Goal: Task Accomplishment & Management: Complete application form

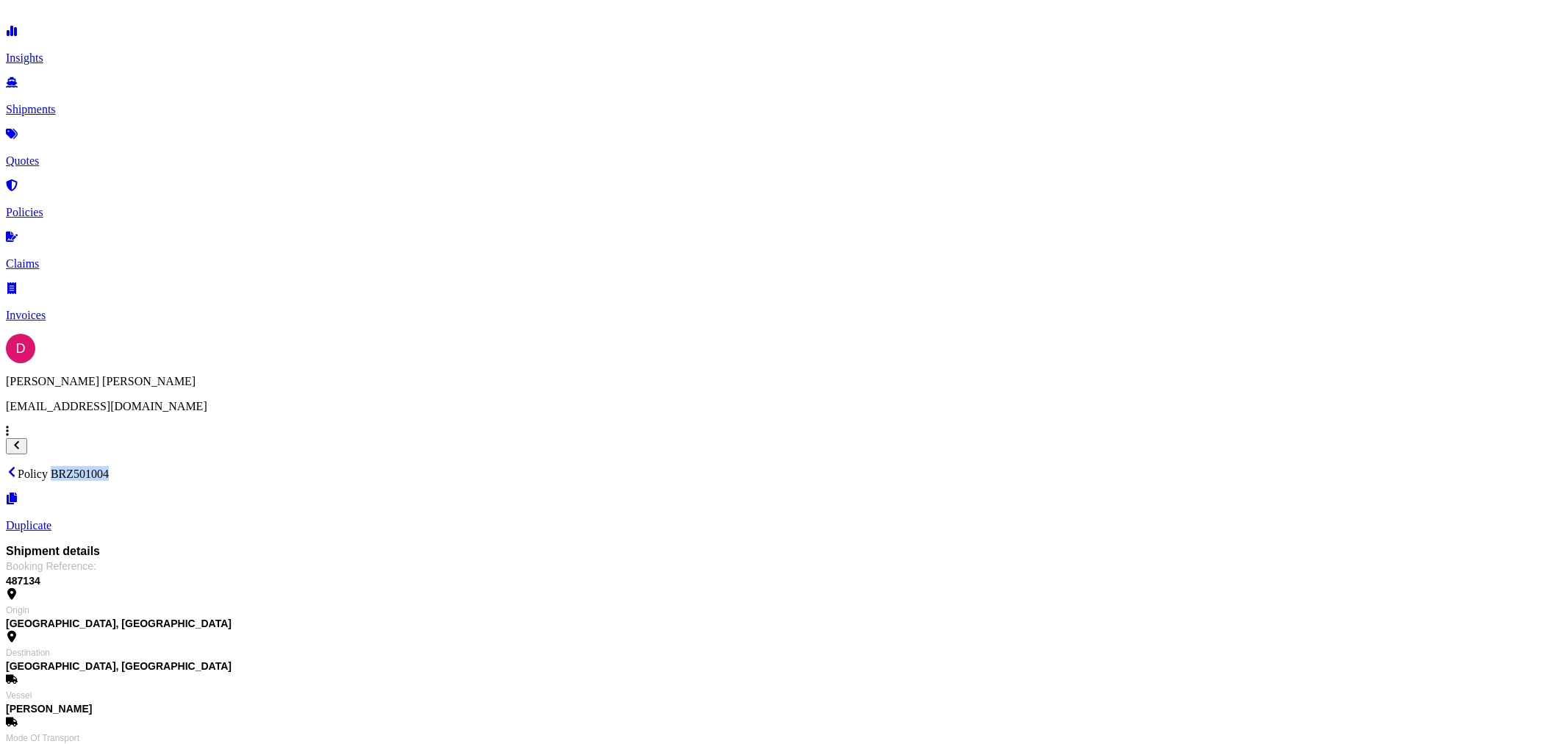
click at [1514, 494] on link "Duplicate" at bounding box center [784, 513] width 1556 height 38
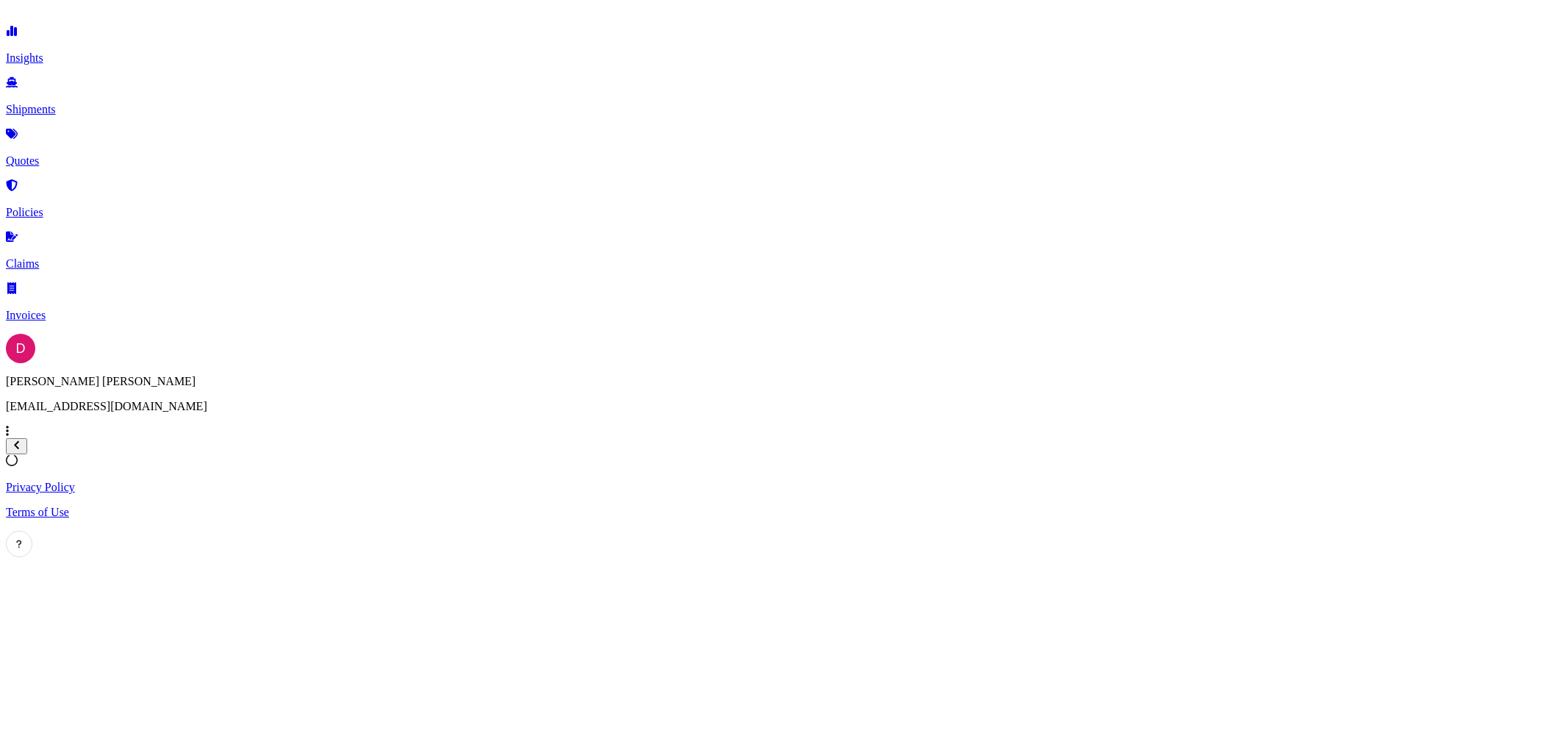
select select "Road"
select select "1"
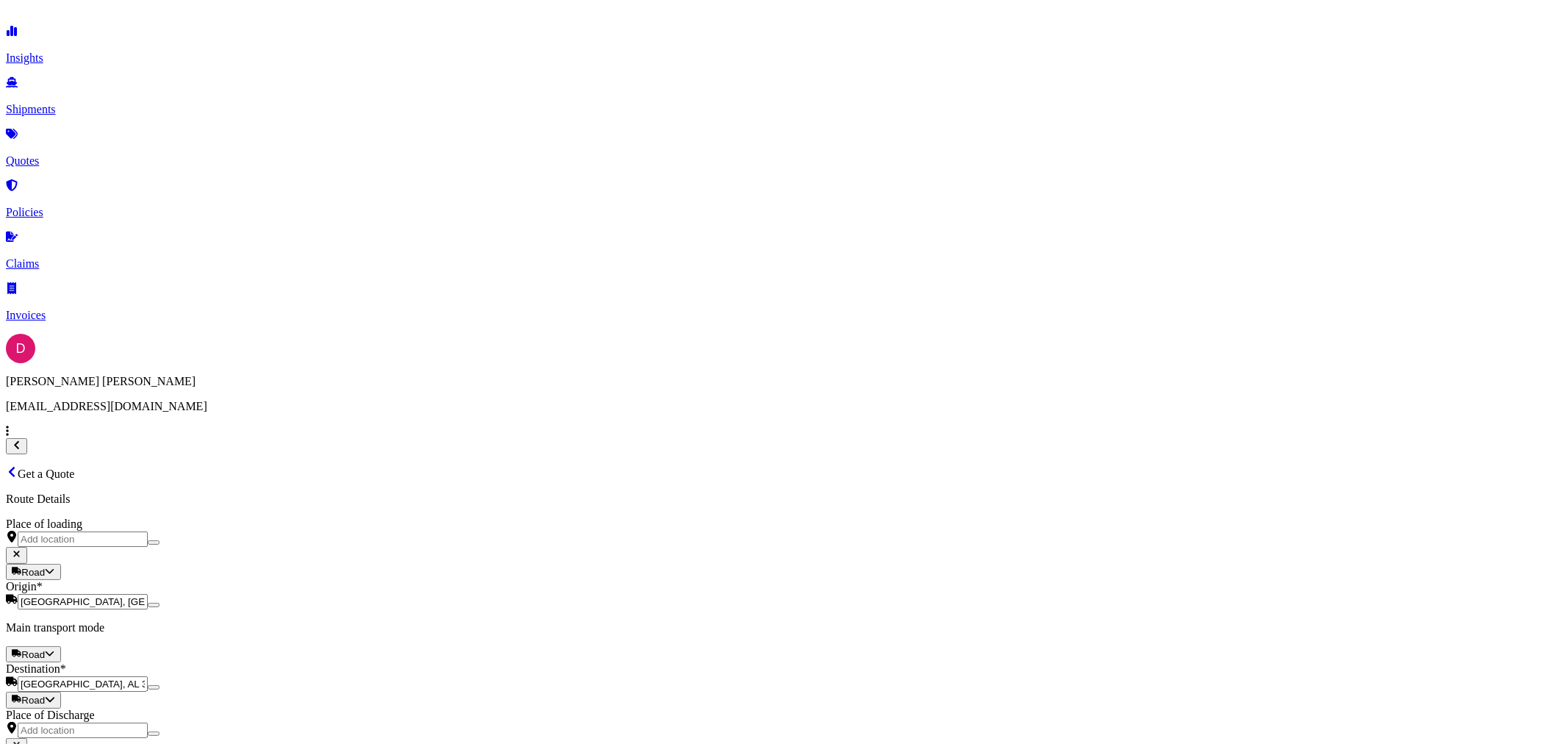
checkbox input "true"
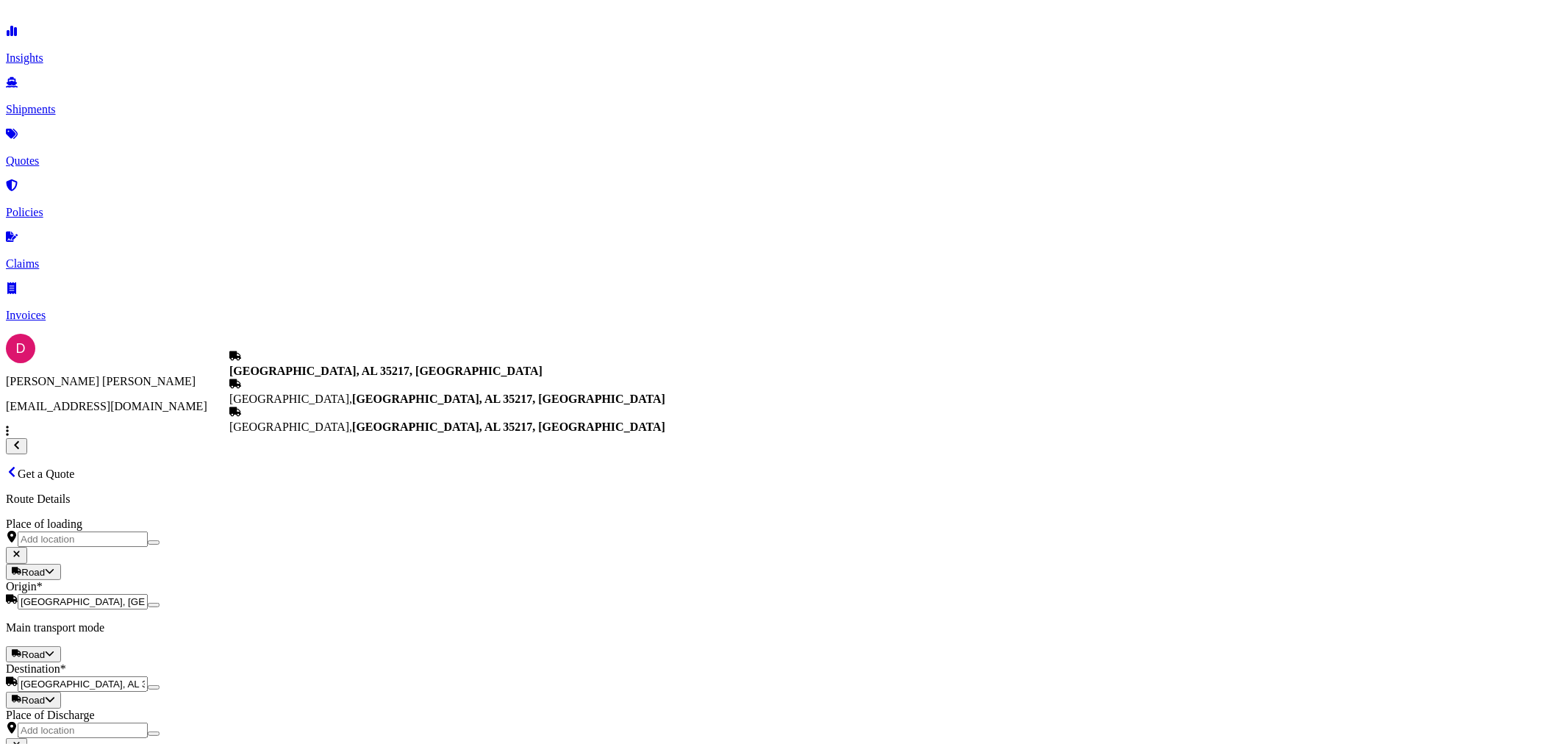
click at [148, 677] on input "[GEOGRAPHIC_DATA], AL 35217, [GEOGRAPHIC_DATA]" at bounding box center [82, 684] width 130 height 16
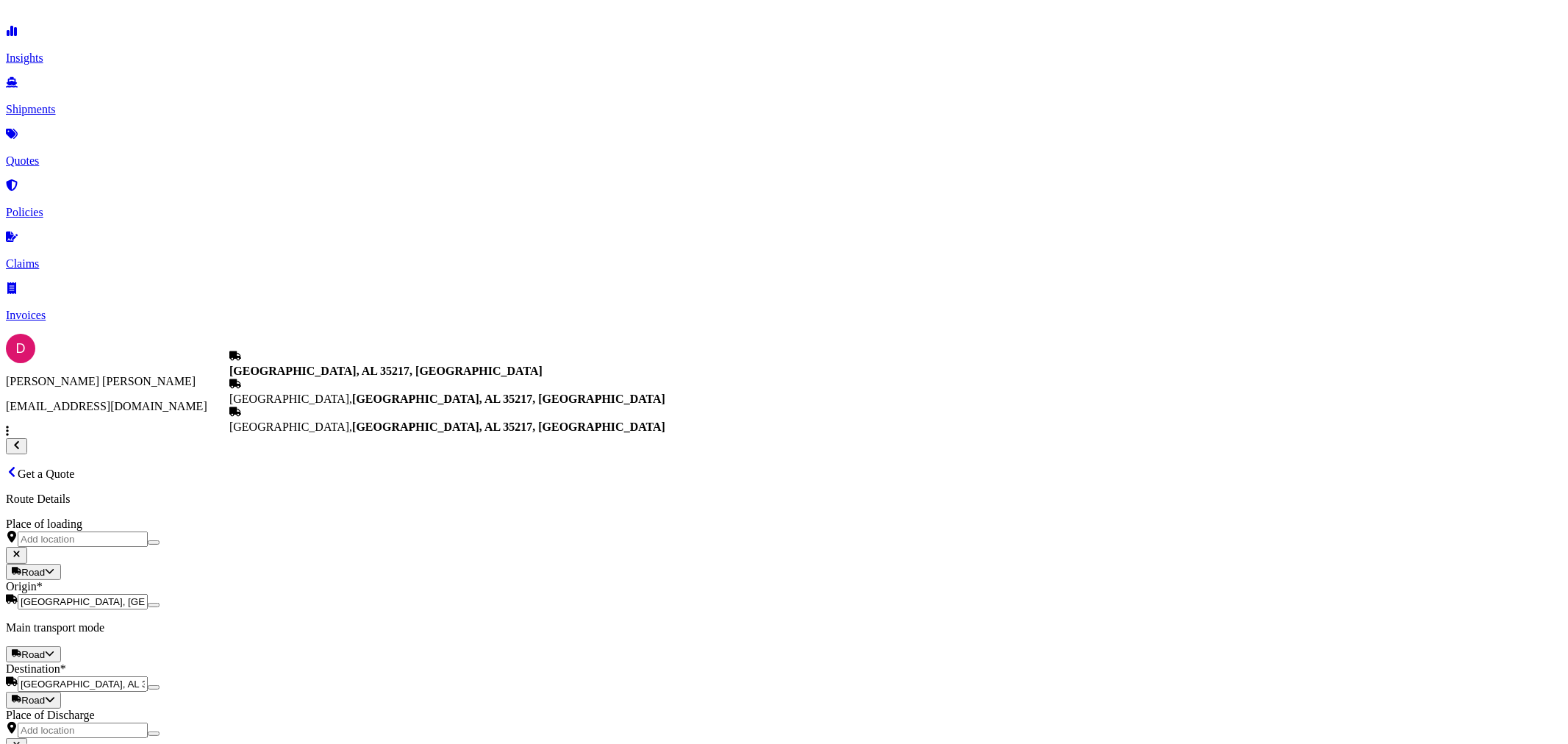
paste input "95747"
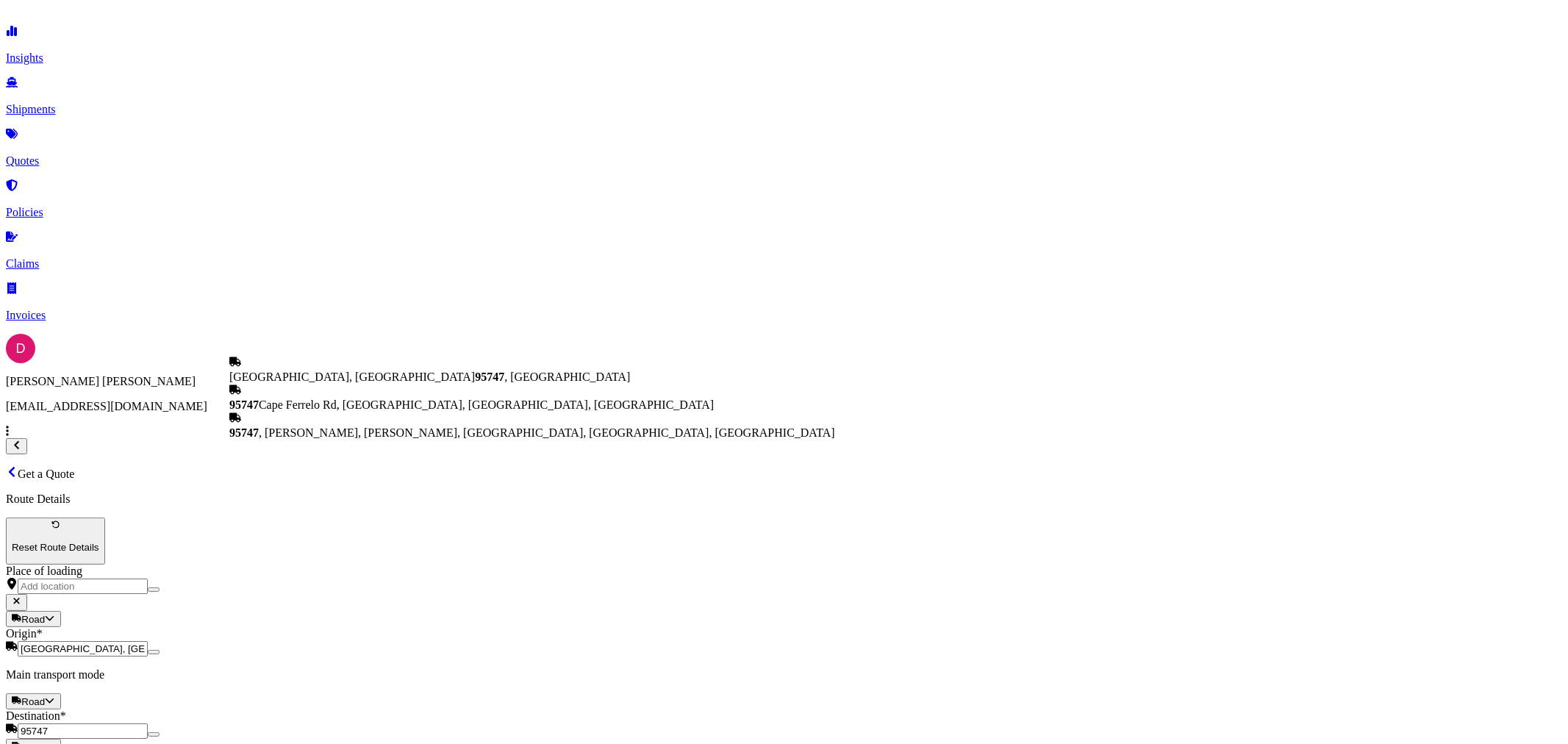
click at [318, 383] on span "[GEOGRAPHIC_DATA] , [GEOGRAPHIC_DATA]" at bounding box center [430, 376] width 401 height 12
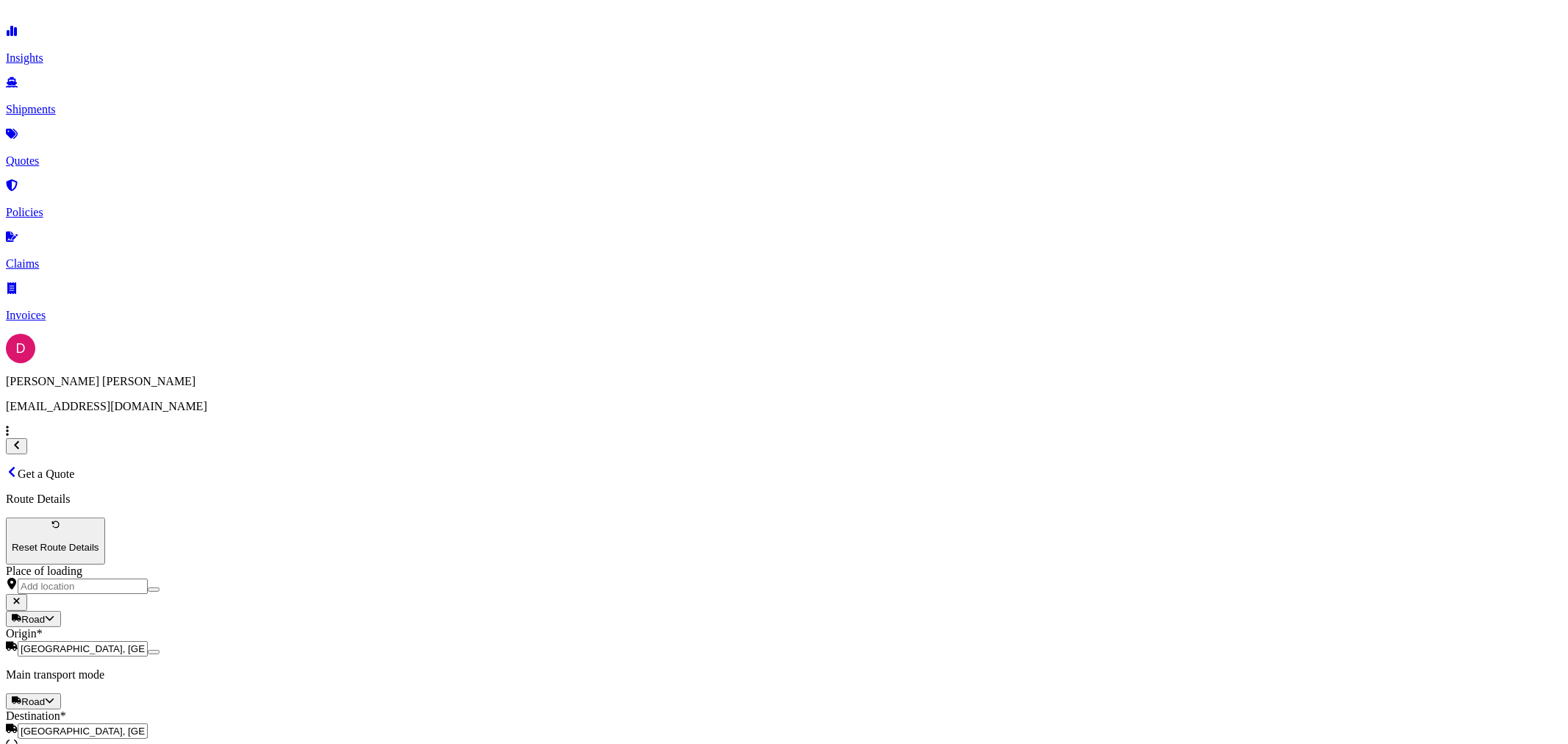
type input "[GEOGRAPHIC_DATA], [GEOGRAPHIC_DATA]"
checkbox input "false"
drag, startPoint x: 669, startPoint y: 355, endPoint x: 533, endPoint y: 357, distance: 136.0
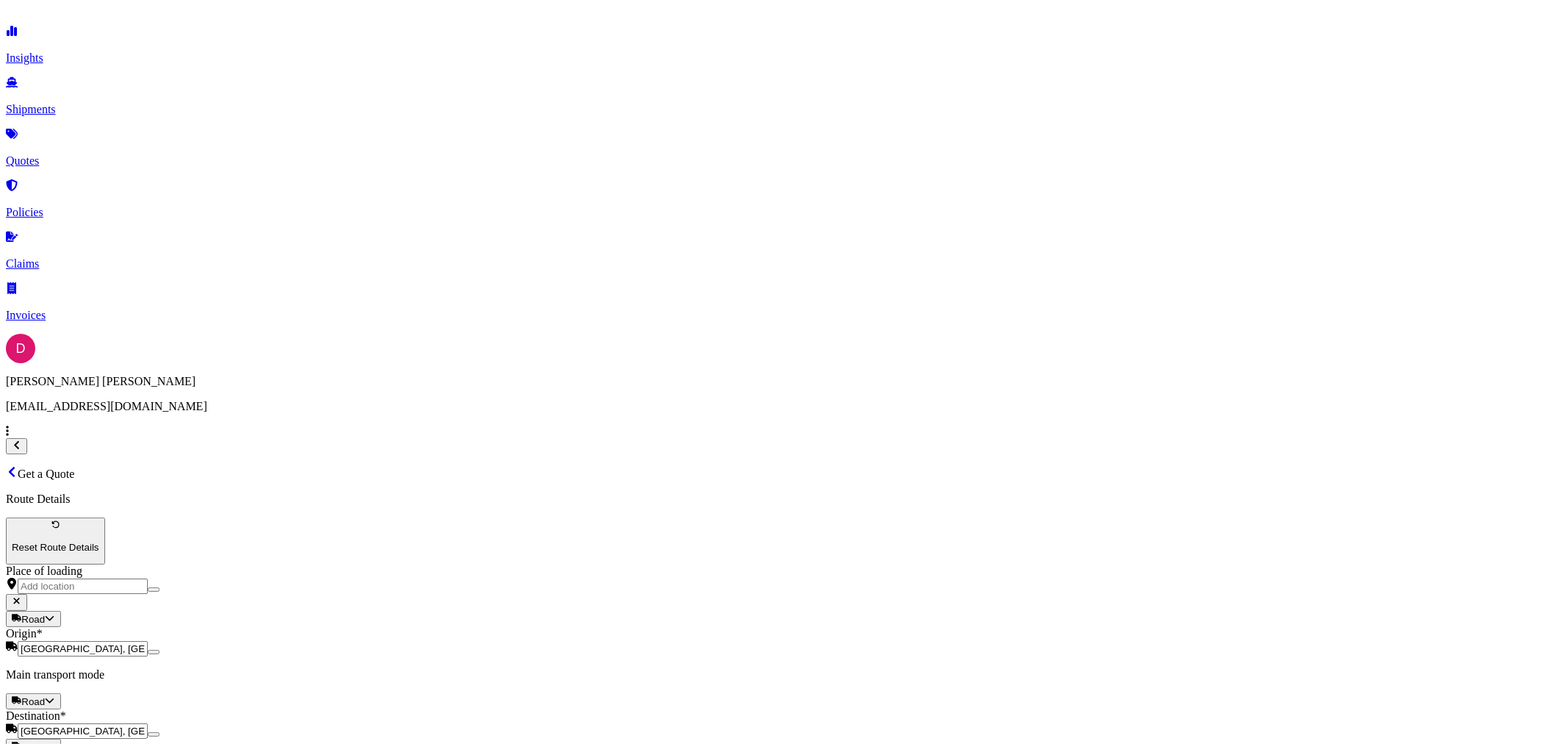
paste input "894.52"
type input "3894.52"
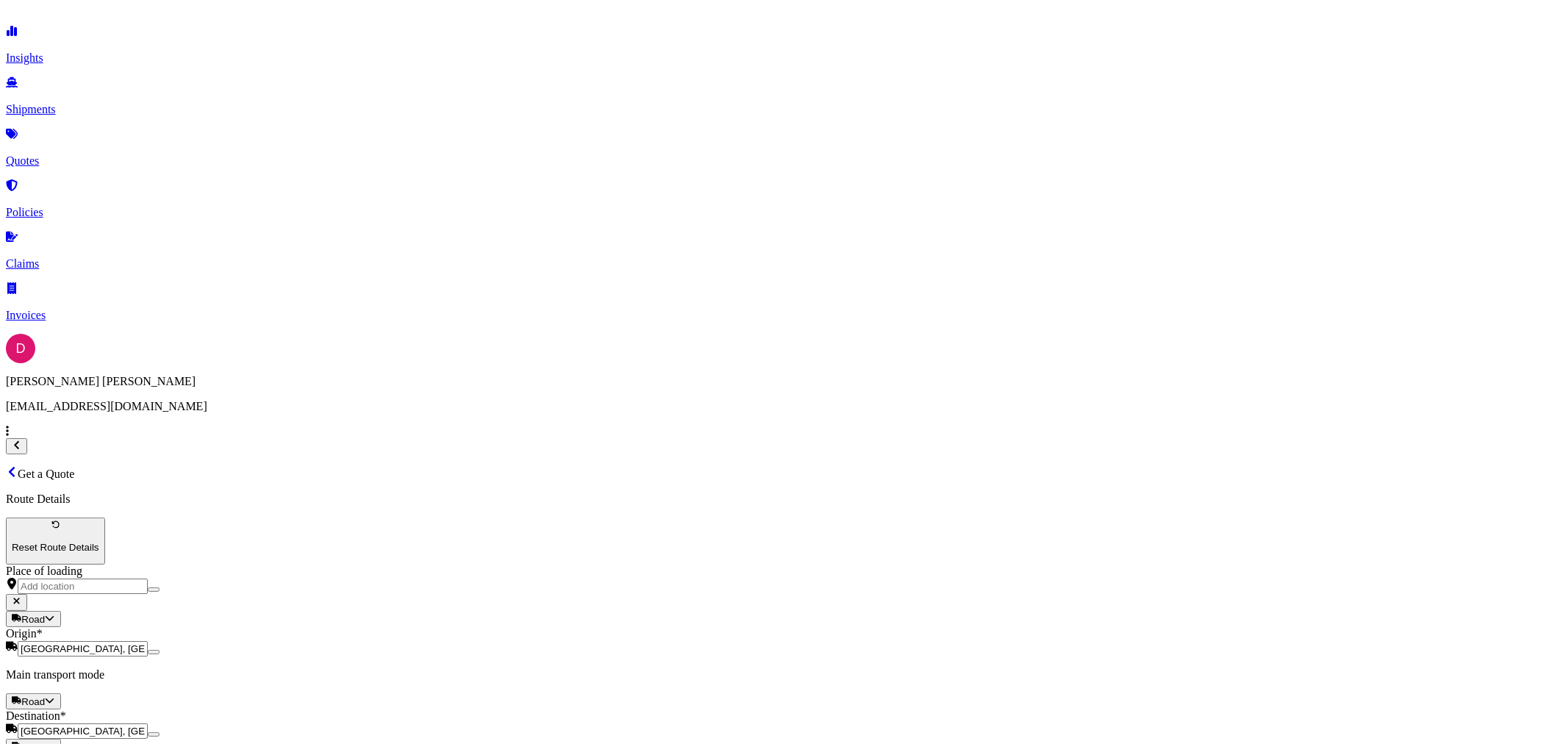
type input "884.37"
type input "FEDEX PRIORITY"
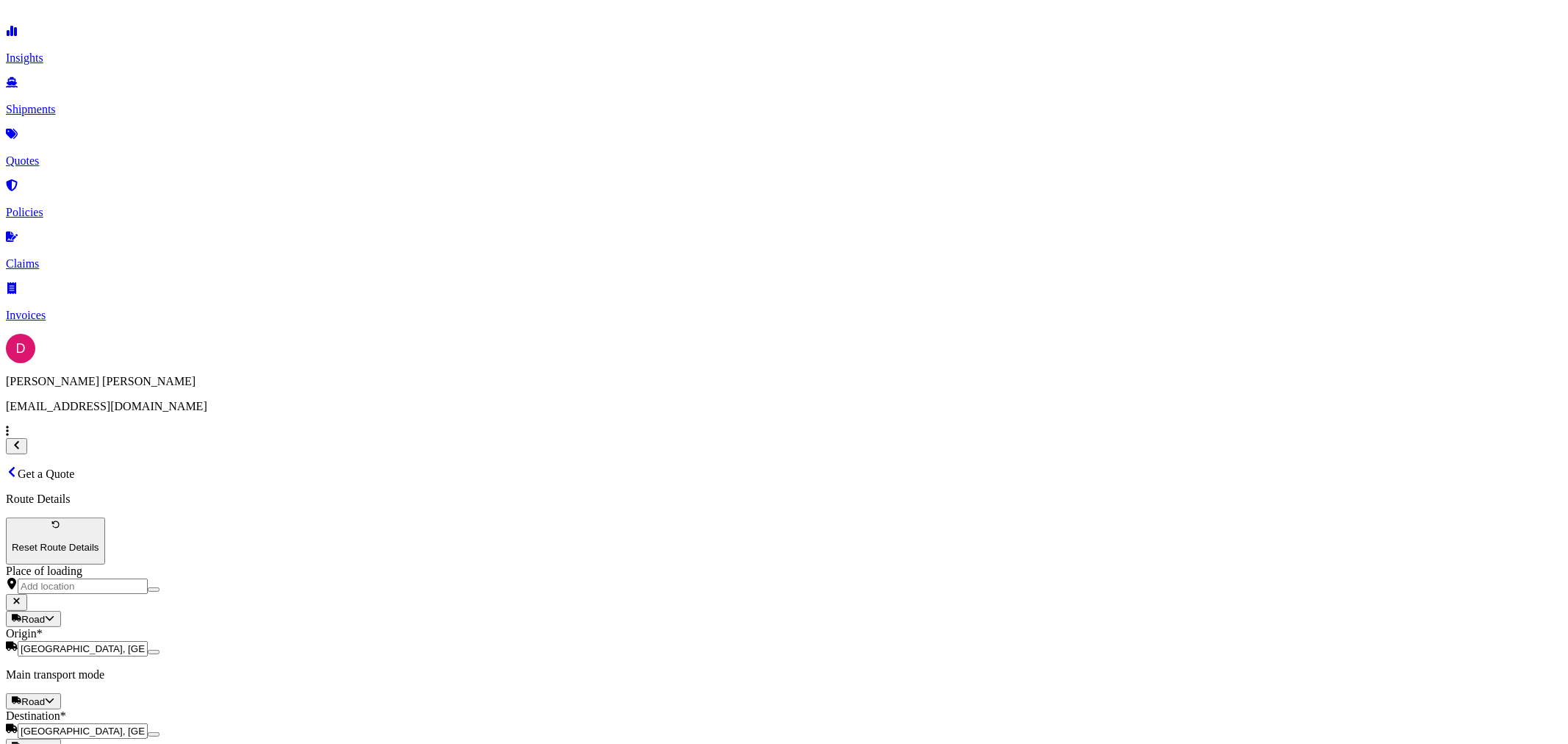
type input "487245"
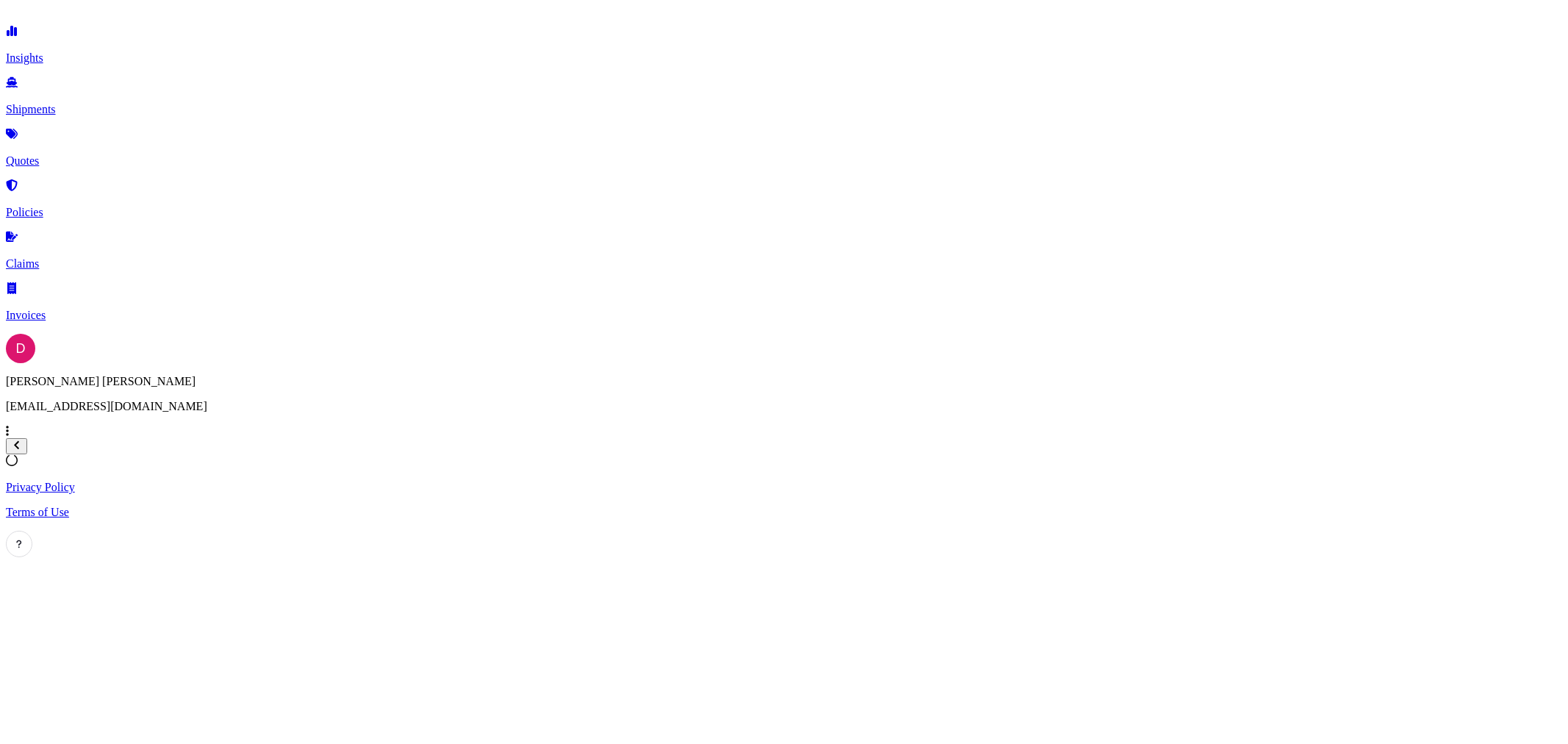
select select "Road"
select select "1"
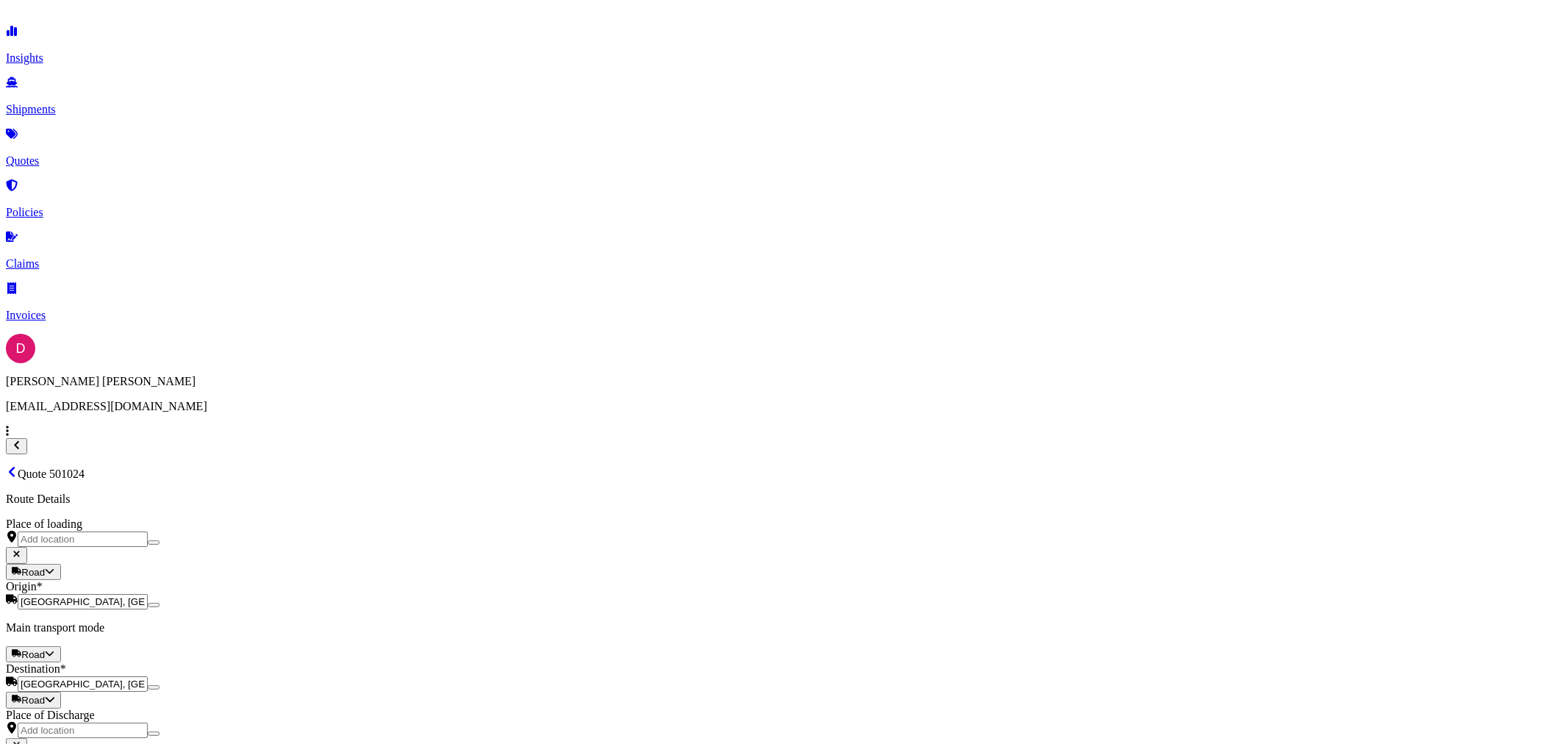
scroll to position [1820, 0]
click at [399, 328] on button "8" at bounding box center [407, 337] width 24 height 24
type input "[DATE]"
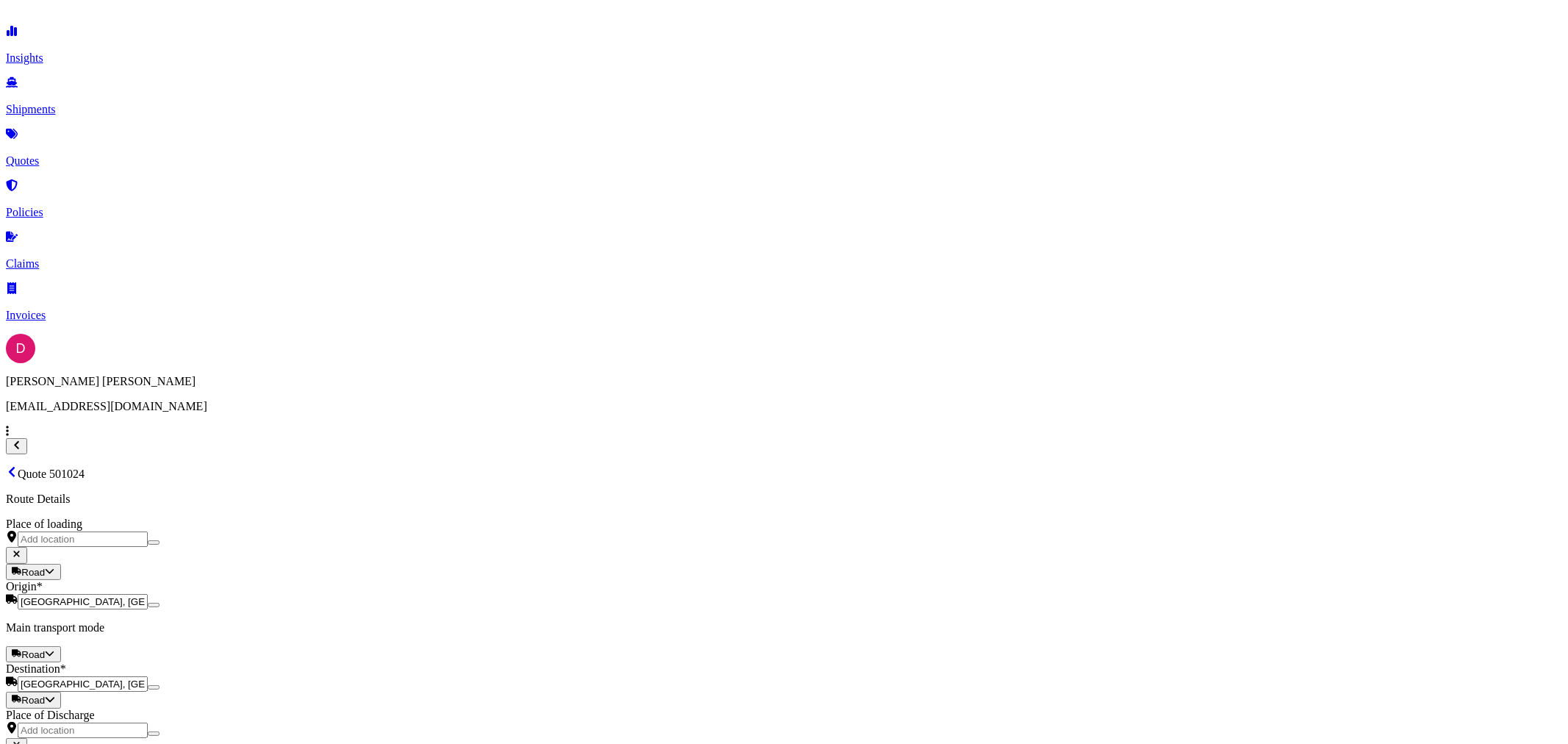
click at [790, 386] on button "21" at bounding box center [796, 393] width 24 height 24
type input "[DATE]"
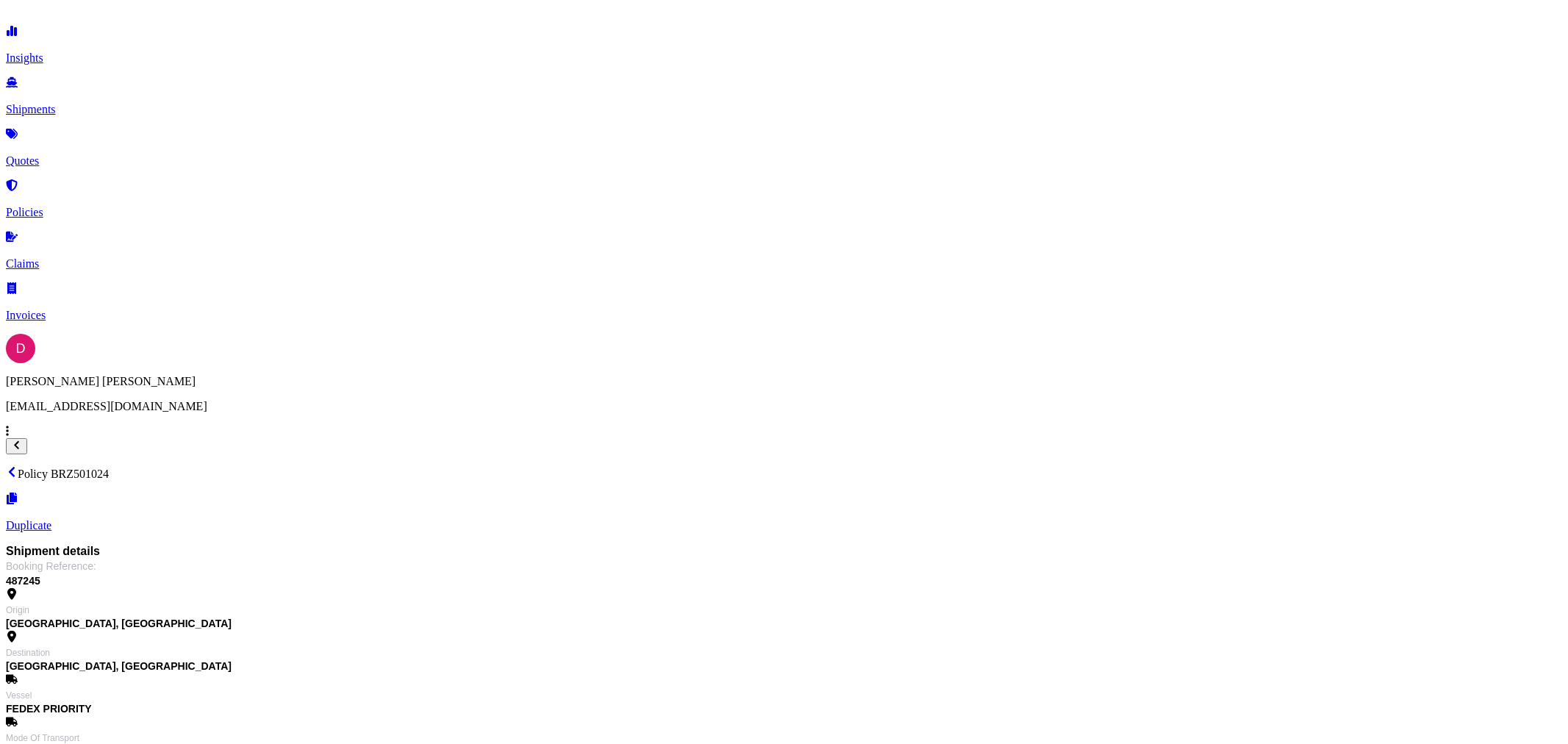
click at [353, 466] on p "Policy BRZ501024" at bounding box center [784, 473] width 1556 height 15
copy p "BRZ501024"
click at [72, 155] on p "Quotes" at bounding box center [784, 161] width 1556 height 13
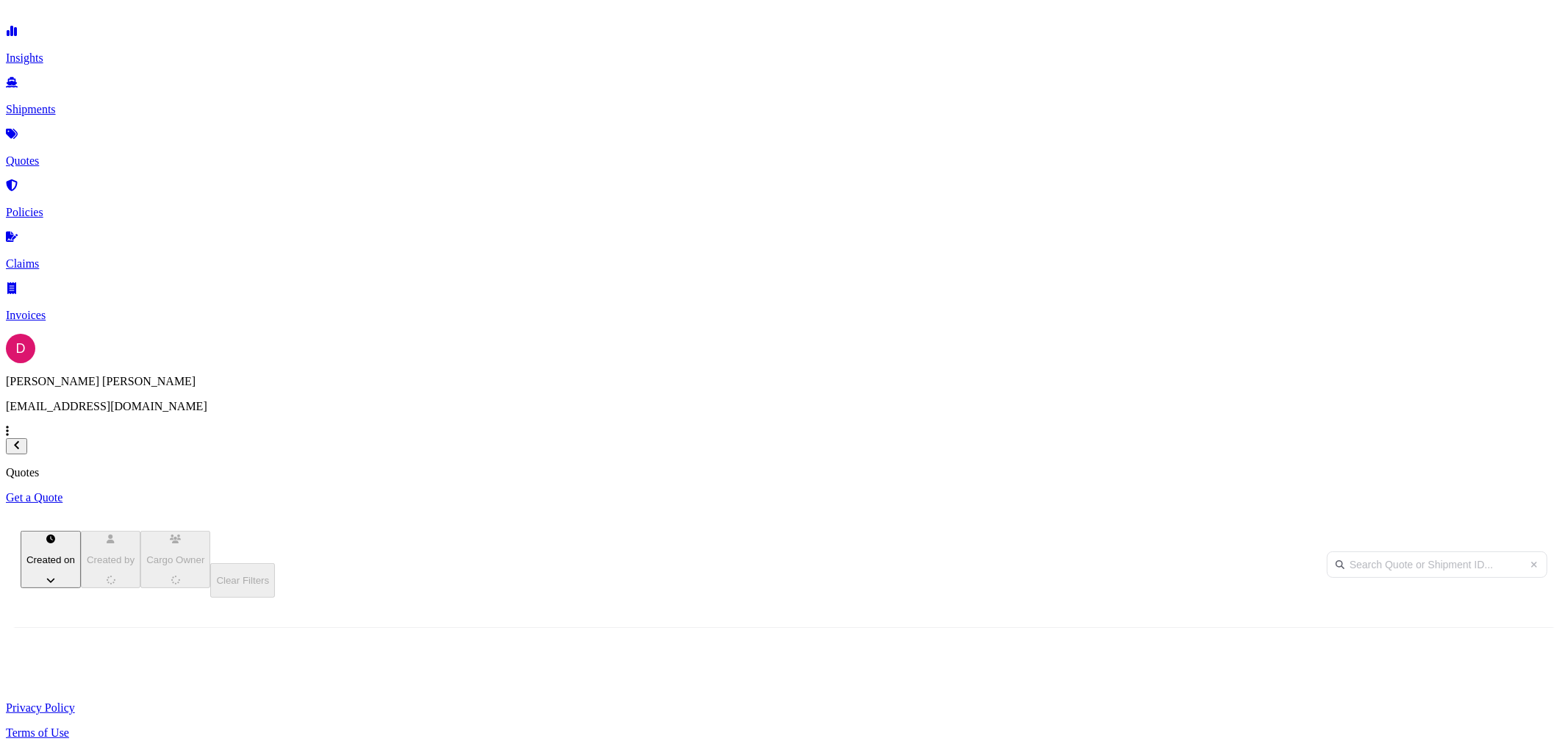
scroll to position [493, 1320]
click at [1505, 491] on p "Get a Quote" at bounding box center [784, 498] width 1556 height 13
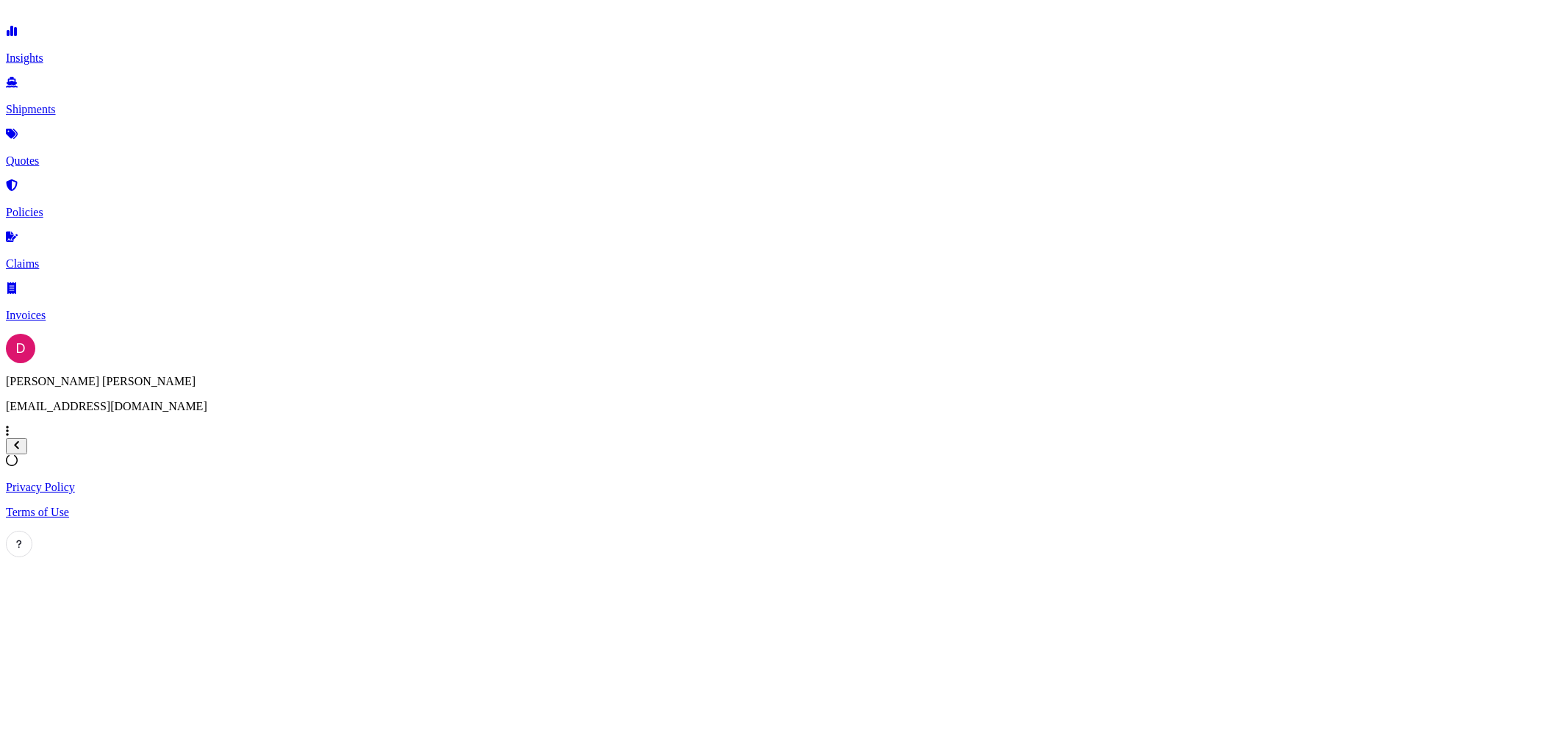
select select "Sea"
select select "1"
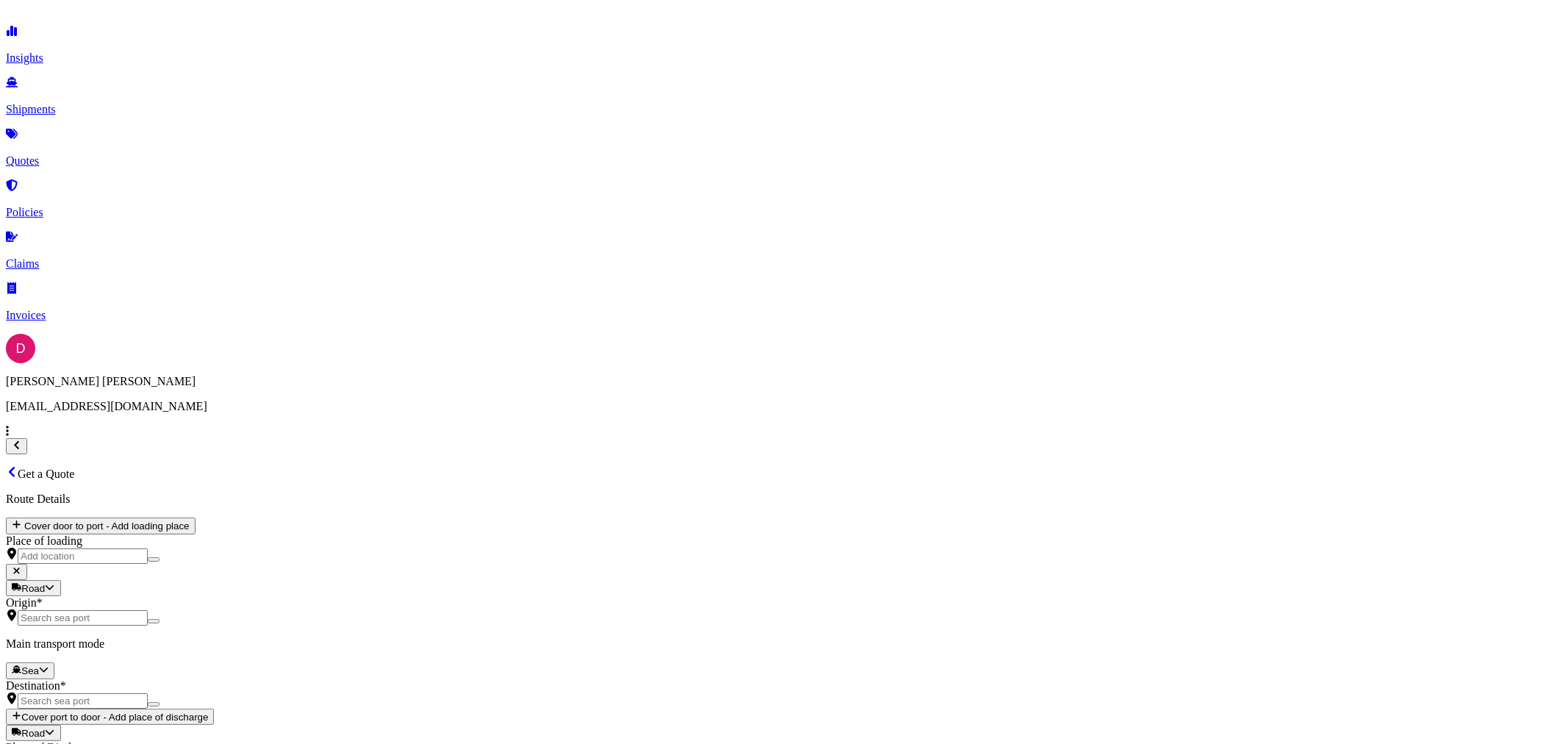
click at [290, 306] on body "Insights Shipments Quotes Policies Claims Invoices D [PERSON_NAME] [EMAIL_ADDRE…" at bounding box center [784, 720] width 1556 height 1429
click at [266, 362] on span "Road" at bounding box center [254, 356] width 25 height 12
select select "Road"
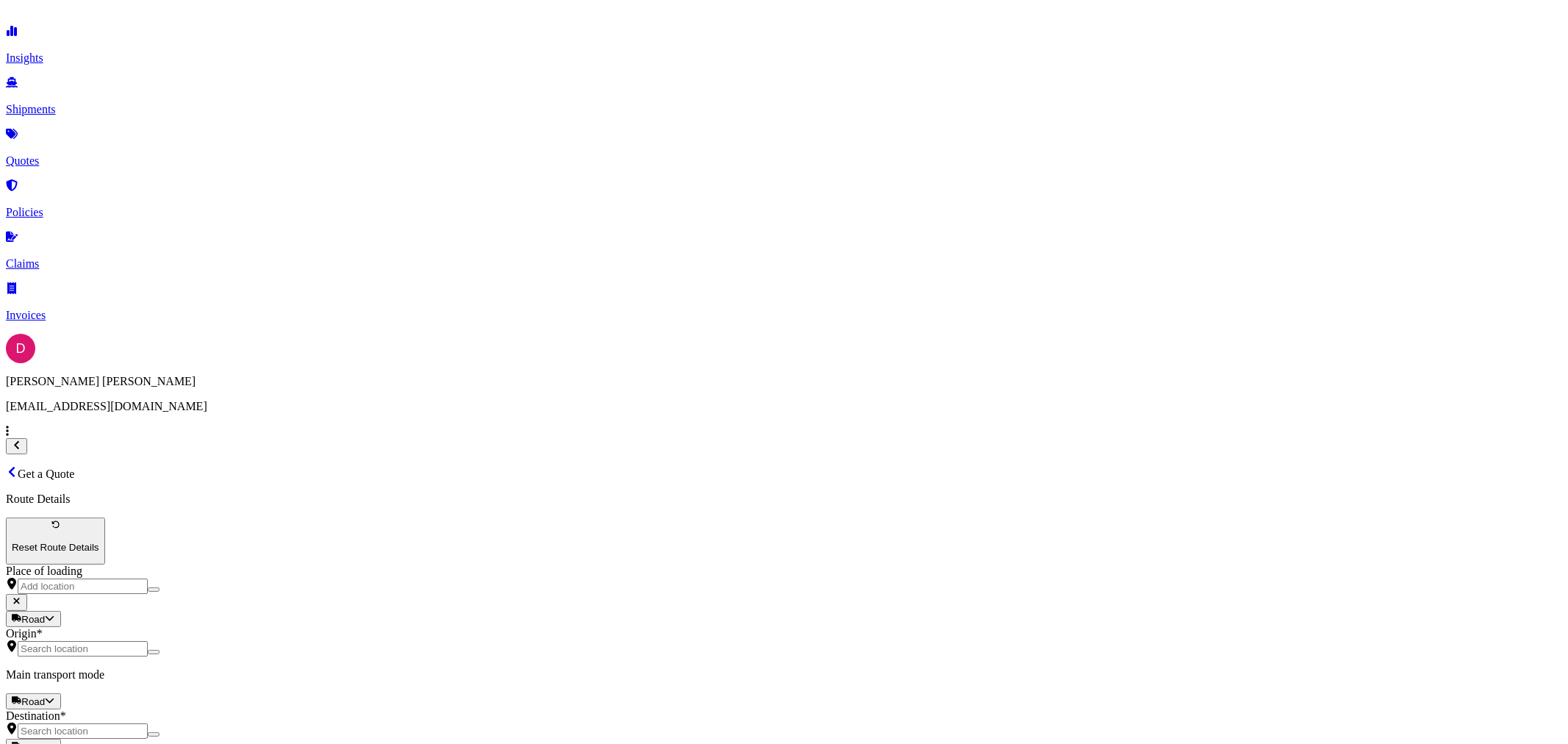
click at [148, 641] on input "Origin *" at bounding box center [82, 649] width 130 height 16
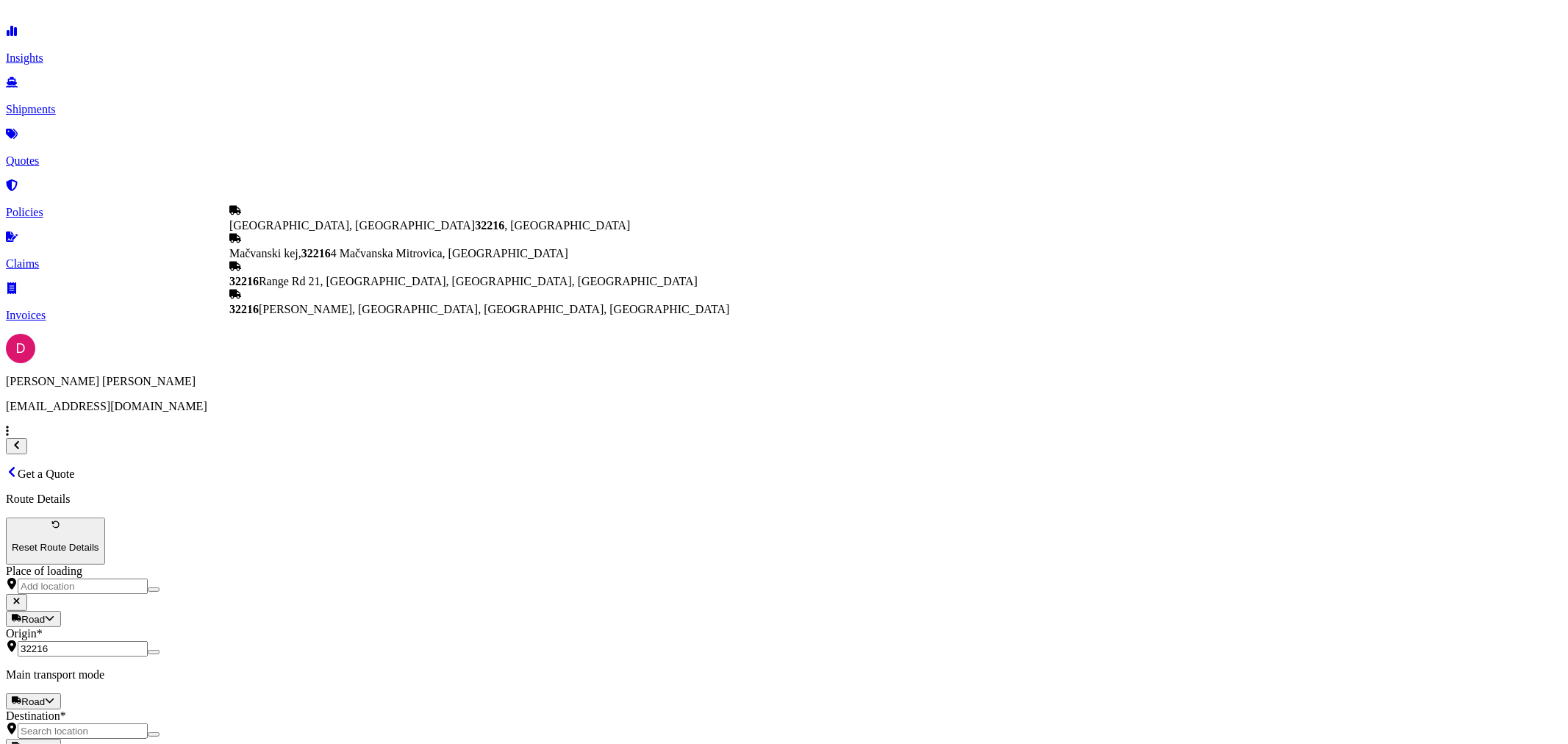
click at [333, 221] on span "[GEOGRAPHIC_DATA] , [GEOGRAPHIC_DATA]" at bounding box center [430, 225] width 401 height 12
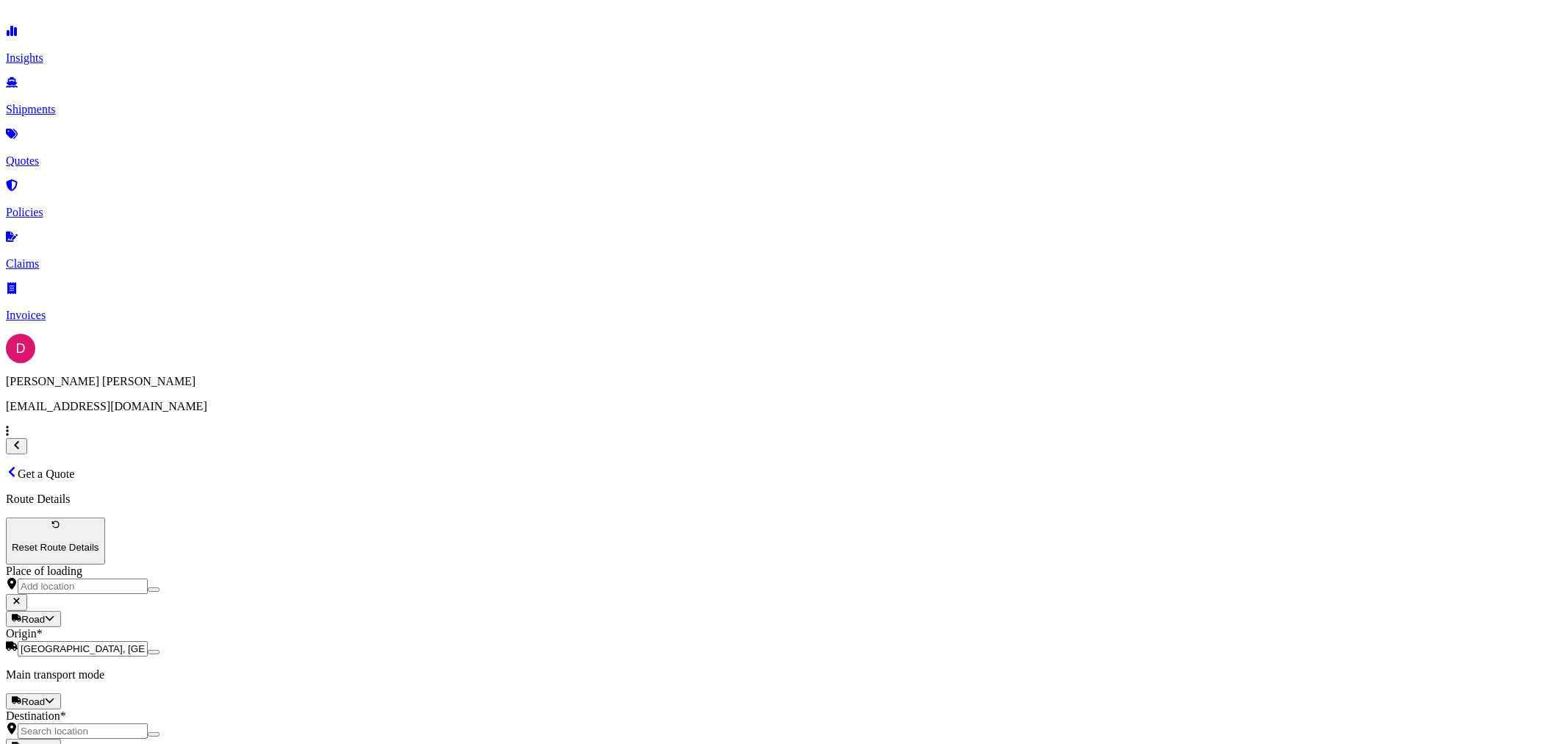
type input "[GEOGRAPHIC_DATA], [GEOGRAPHIC_DATA]"
click at [148, 723] on input "Destination *" at bounding box center [82, 731] width 130 height 16
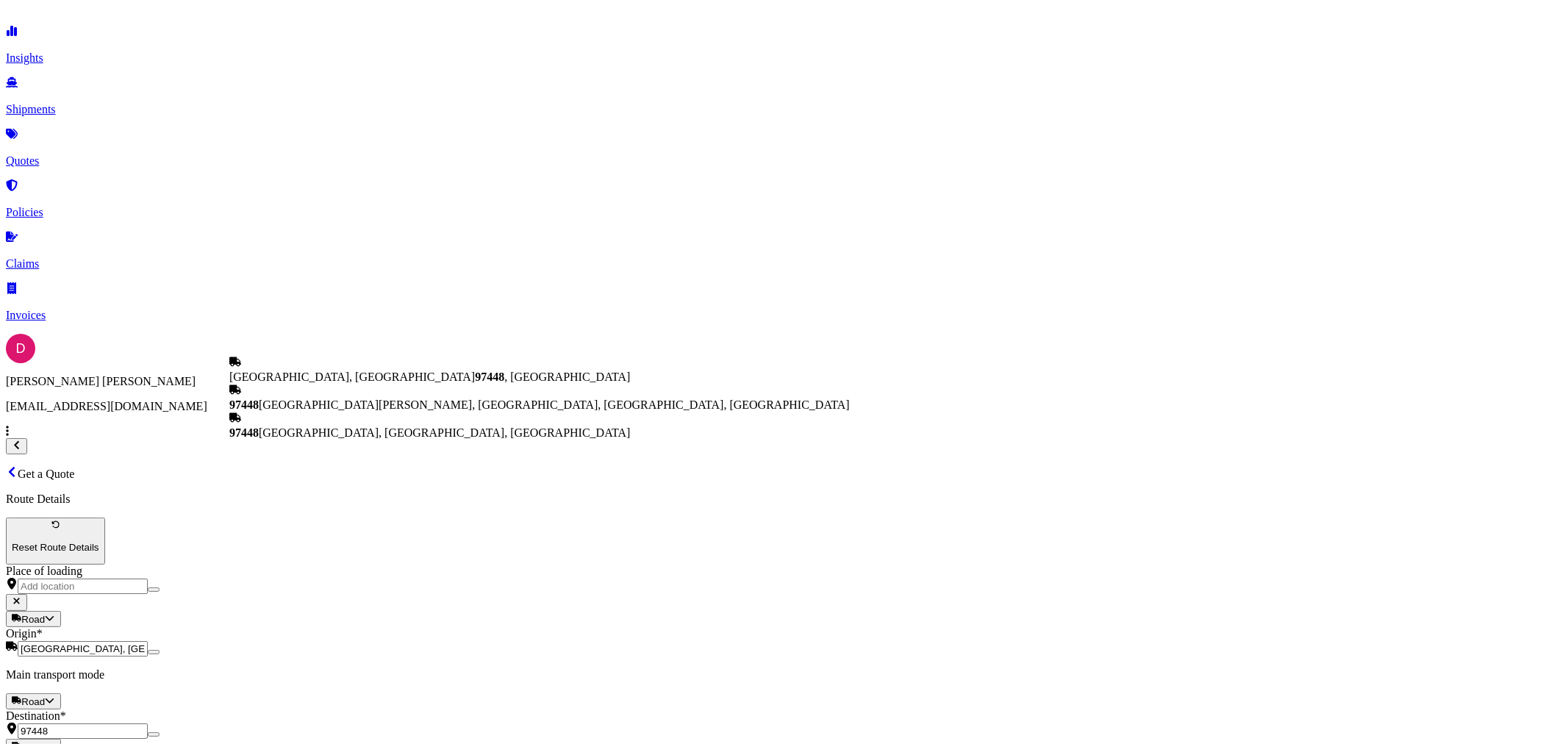
click at [311, 370] on div "[GEOGRAPHIC_DATA] , [GEOGRAPHIC_DATA]" at bounding box center [540, 370] width 621 height 28
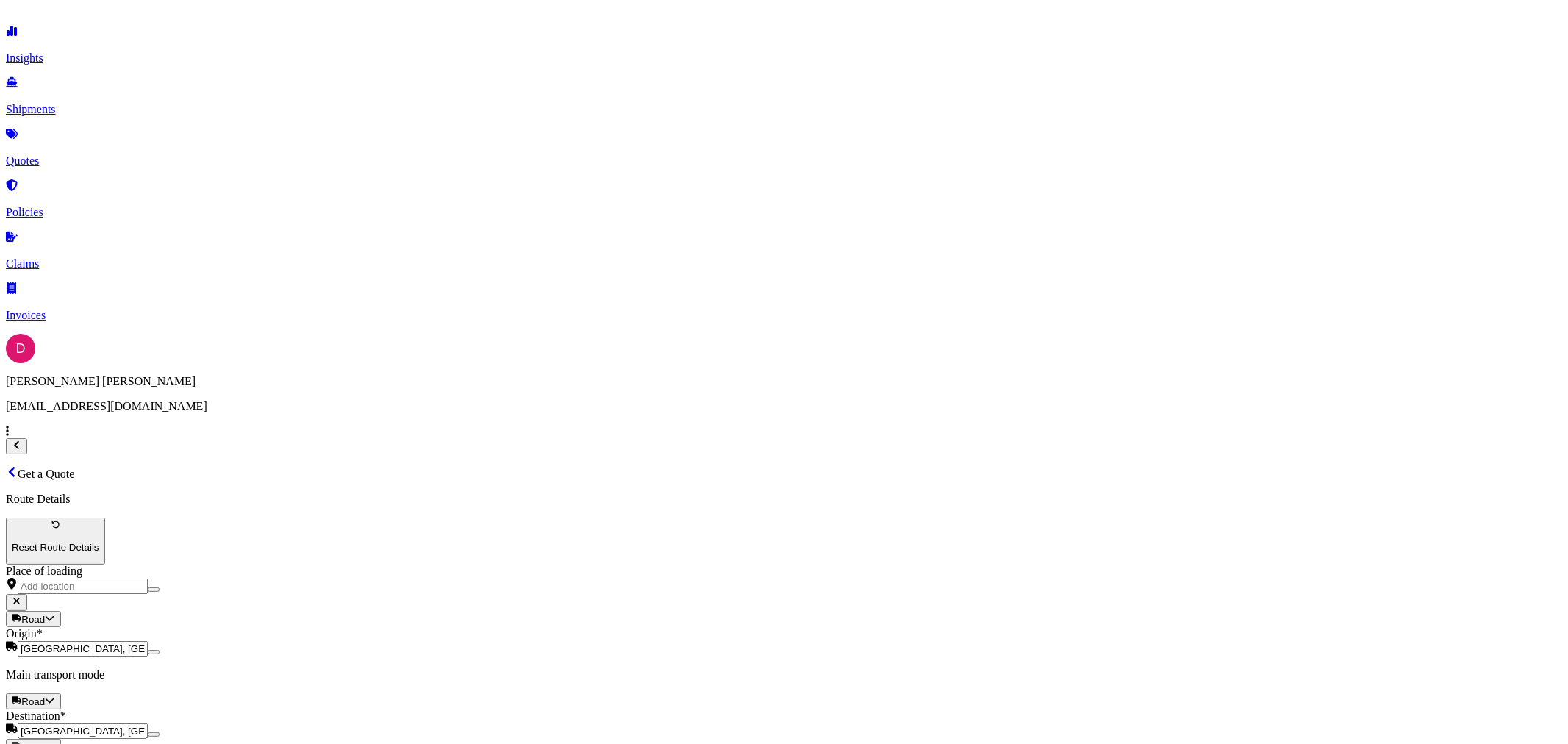
type input "[GEOGRAPHIC_DATA], [GEOGRAPHIC_DATA]"
click at [619, 286] on div "Electrical Machinery and Equipment" at bounding box center [596, 278] width 174 height 13
type input "Electrical Machinery and Equipment"
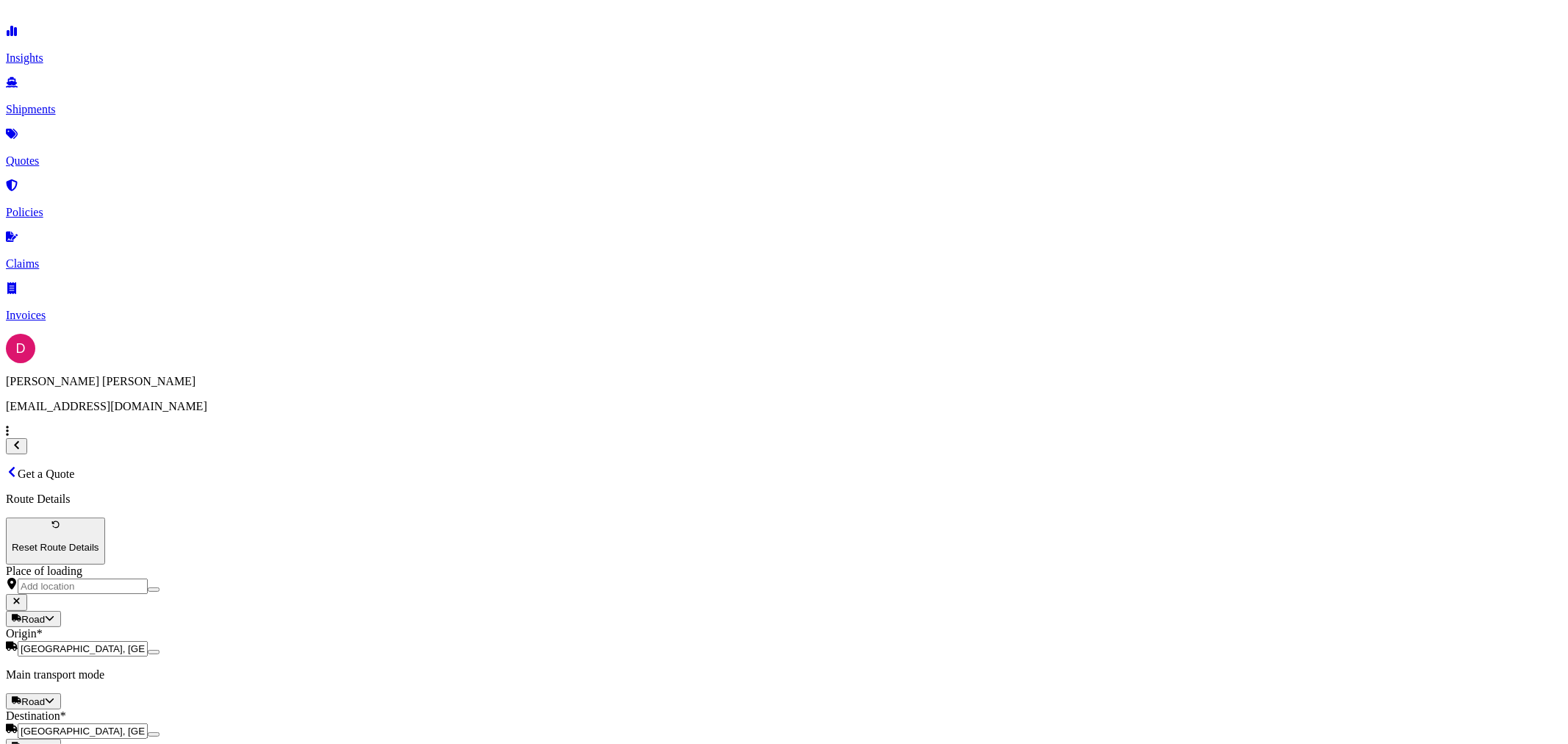
type textarea "COMPRESSORS"
paste input "8000.00"
type input "8000.00"
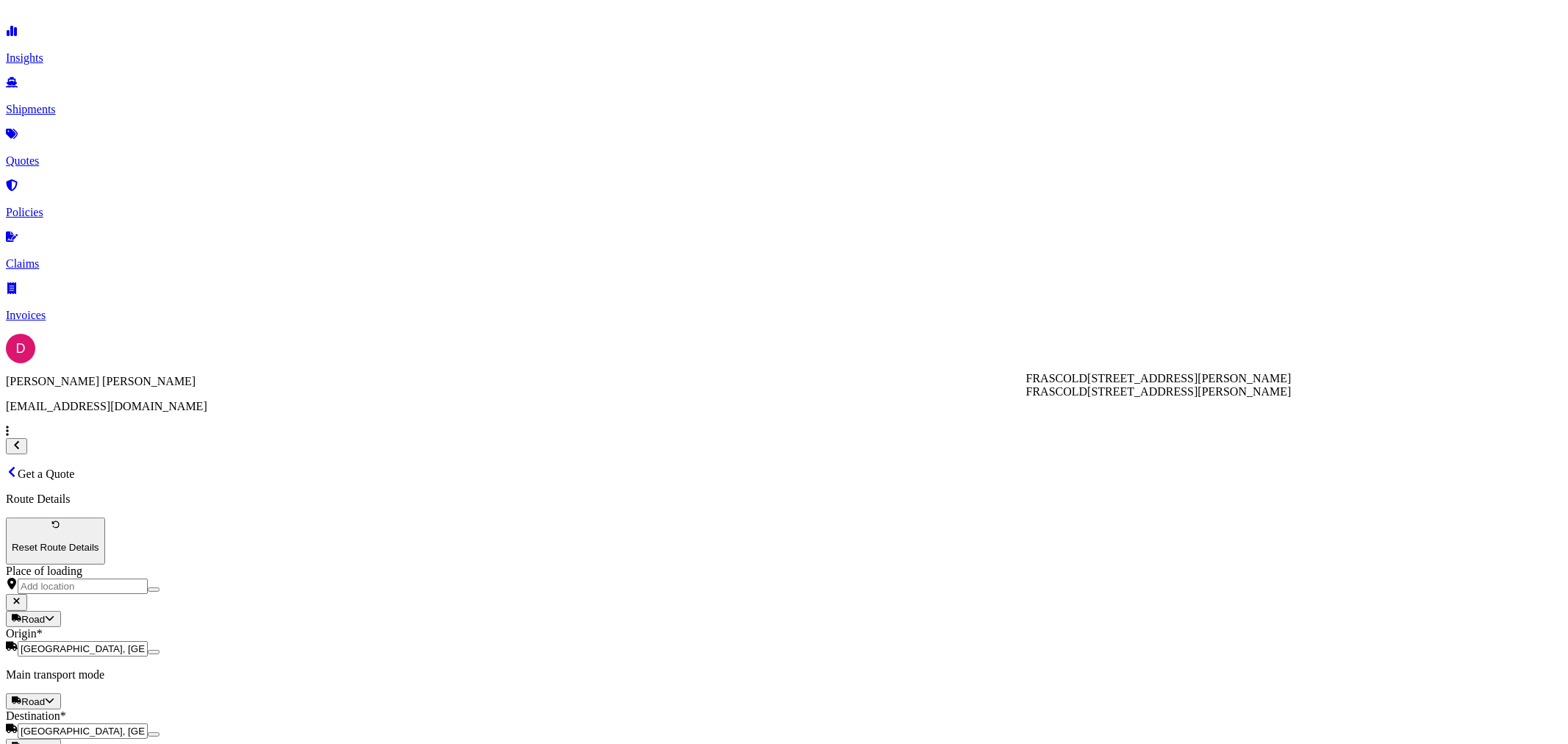
click at [1087, 398] on span "[STREET_ADDRESS][PERSON_NAME]" at bounding box center [1189, 391] width 203 height 12
type input "FRASCOLD"
click at [1127, 385] on div "FRASCOLD [STREET_ADDRESS][PERSON_NAME]" at bounding box center [1159, 379] width 265 height 13
type input "640.75"
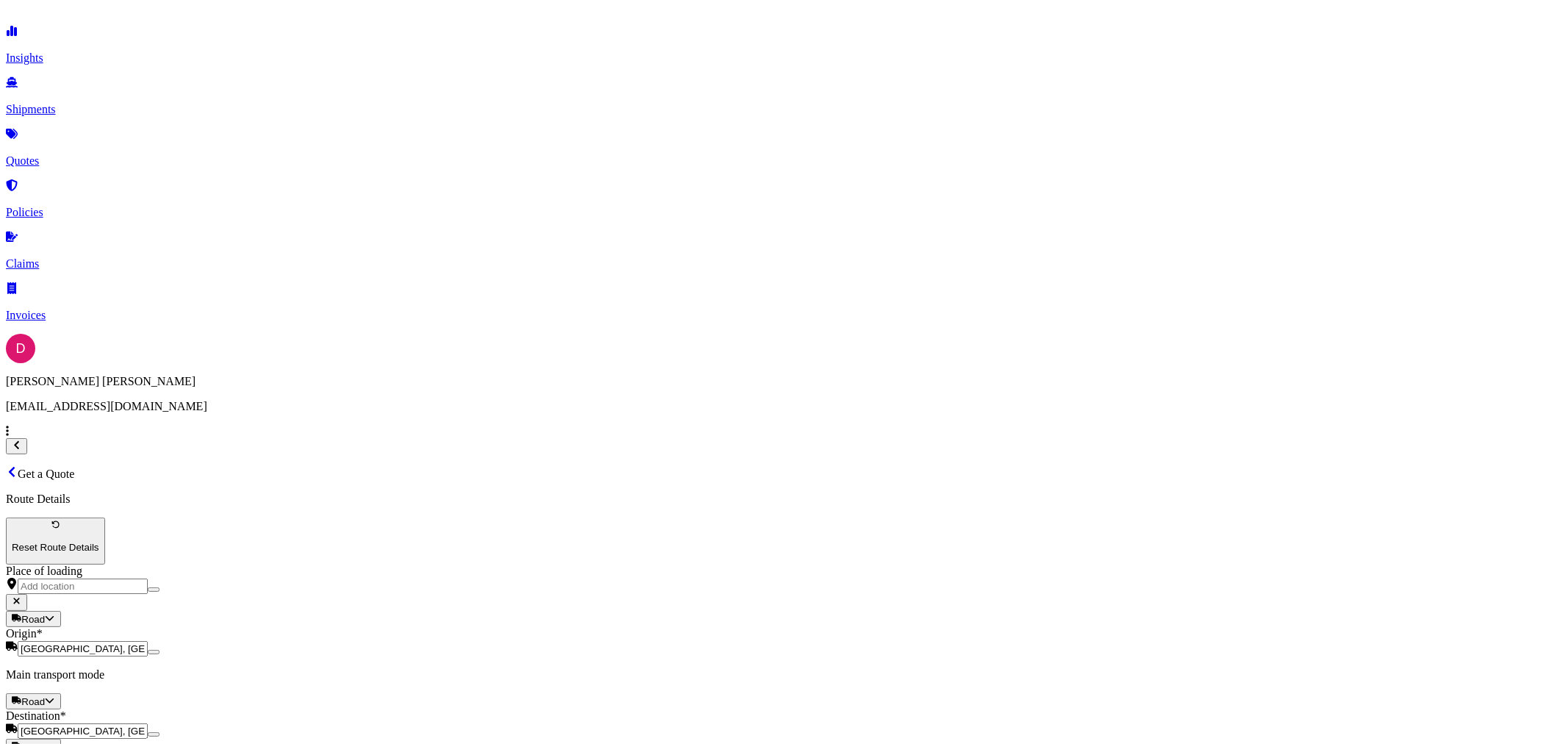
type input "487243"
type input "R&L"
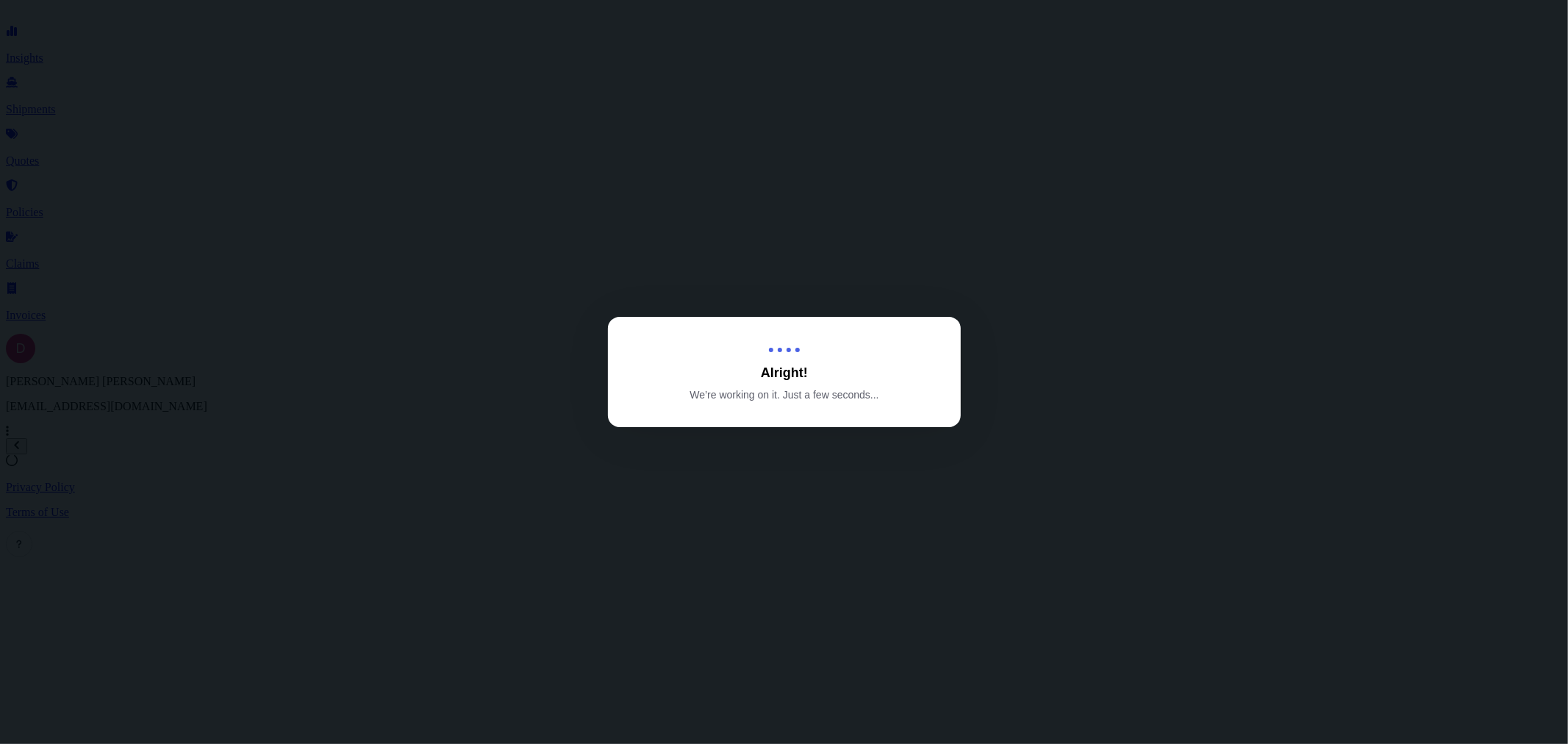
select select "Road"
select select "1"
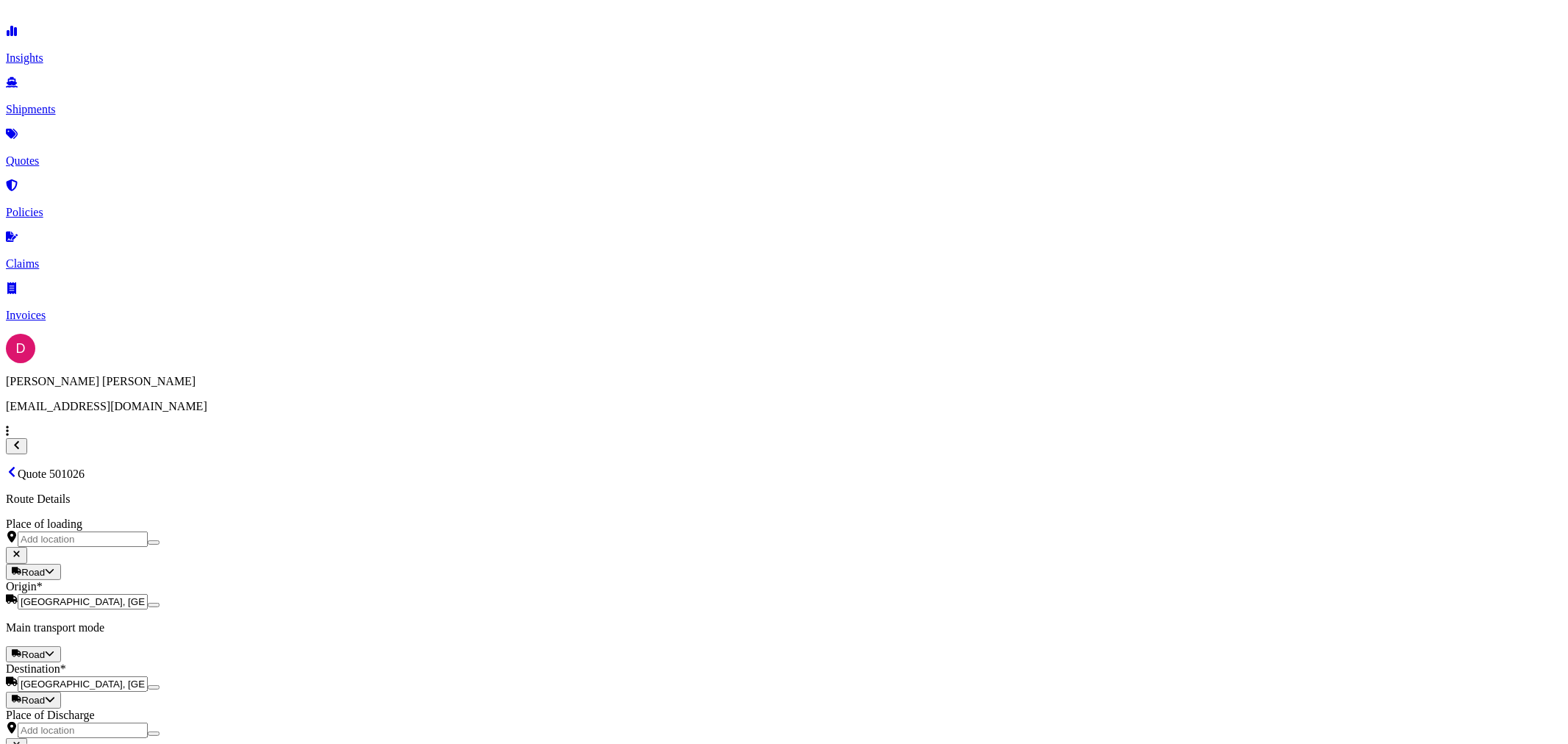
scroll to position [1820, 0]
click at [406, 340] on button "8" at bounding box center [407, 337] width 24 height 24
type input "[DATE]"
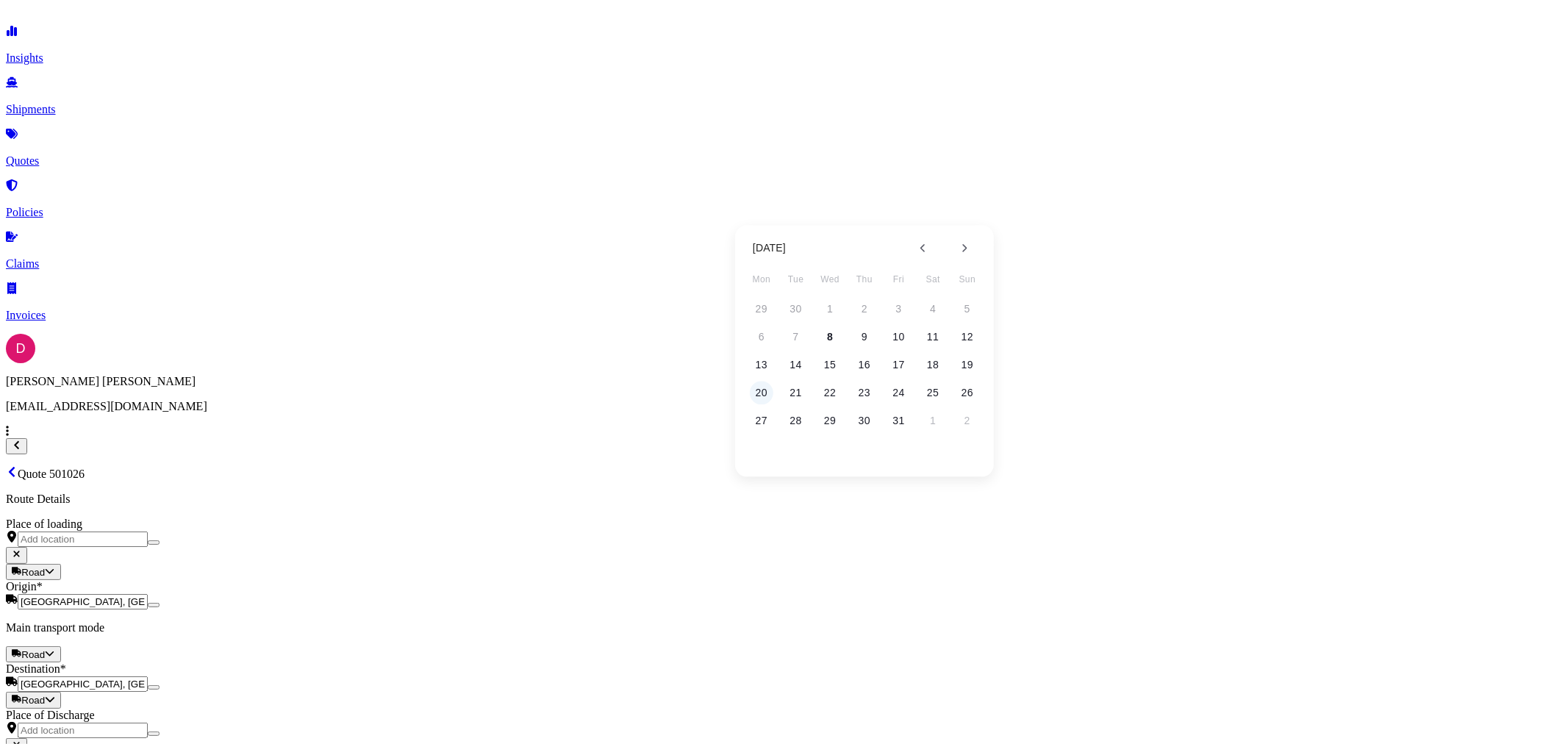
click at [758, 387] on button "20" at bounding box center [761, 393] width 24 height 24
type input "[DATE]"
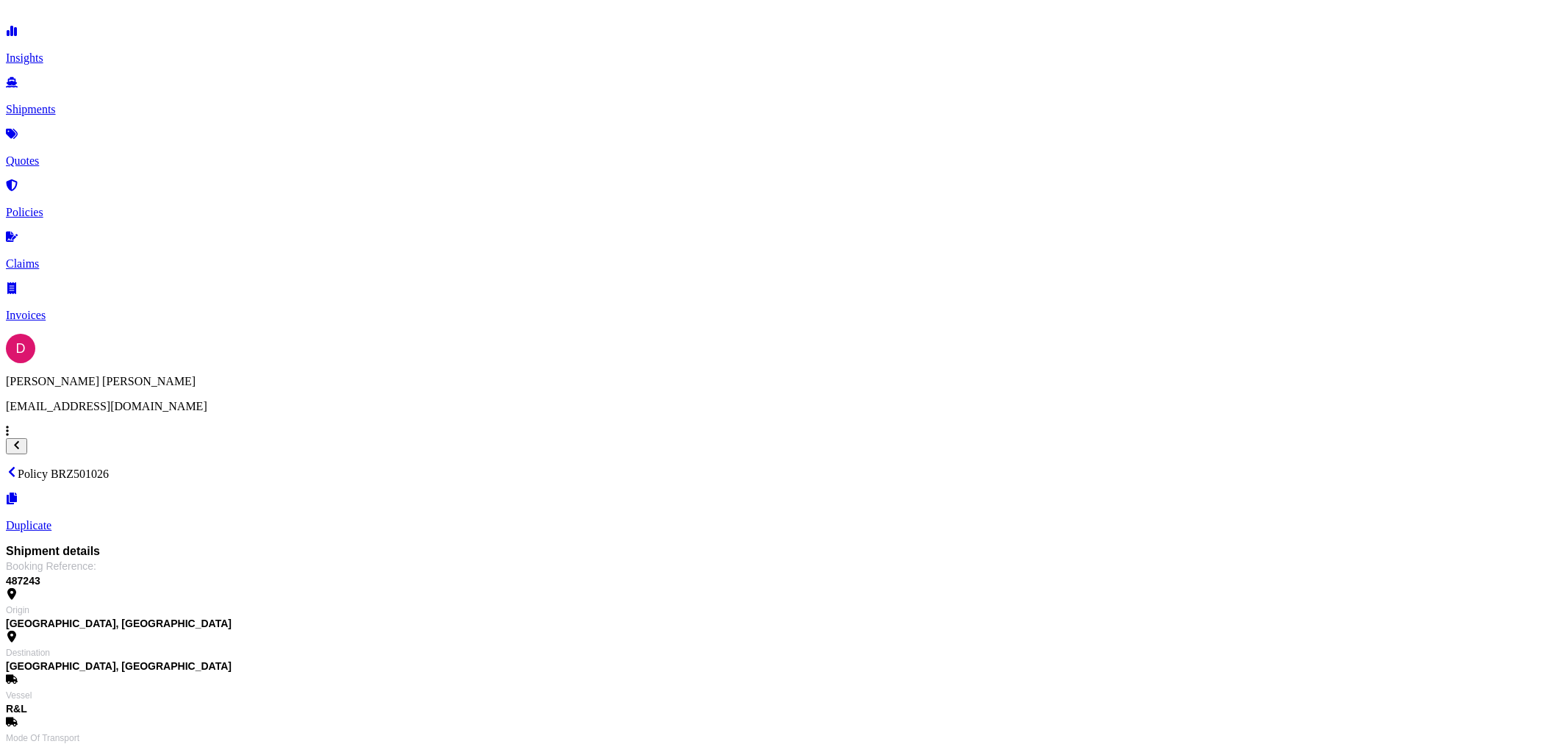
click at [303, 466] on p "Policy BRZ501026" at bounding box center [784, 473] width 1556 height 15
copy p "BRZ501026"
